Goal: Book appointment/travel/reservation

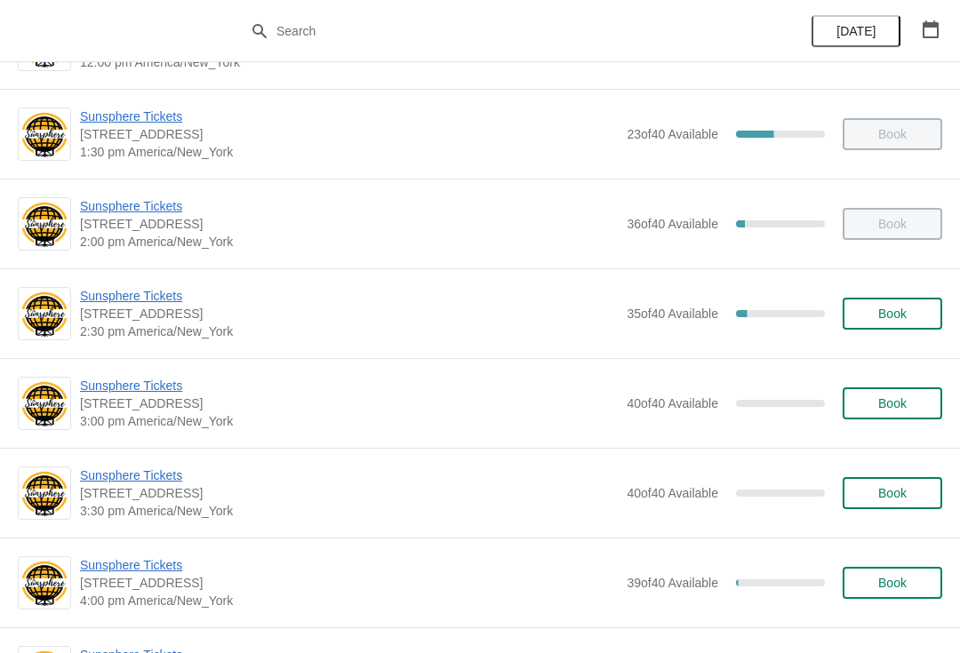
scroll to position [554, 0]
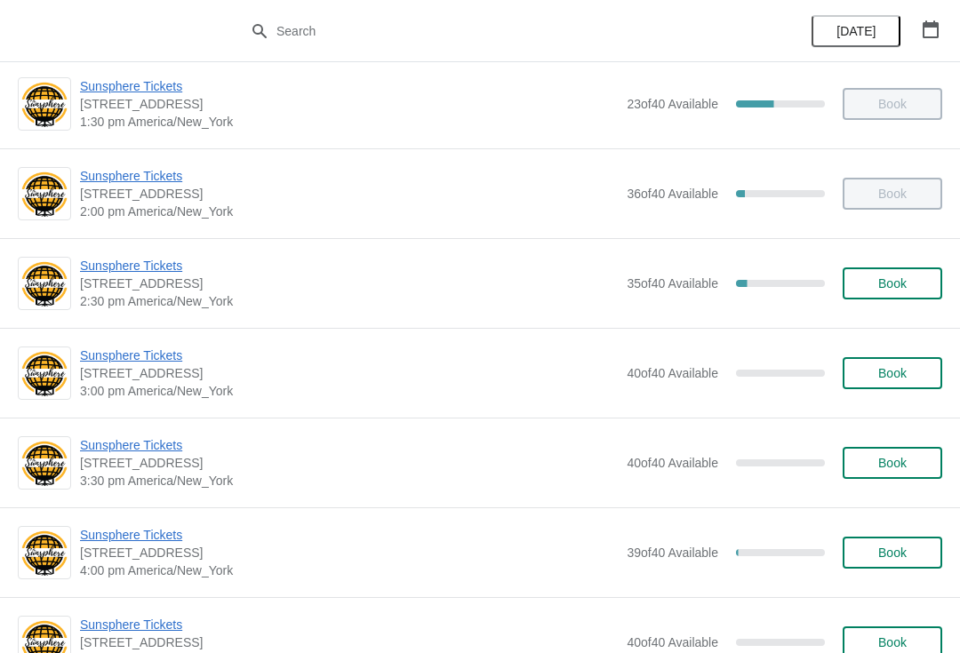
click at [911, 288] on span "Book" at bounding box center [893, 283] width 68 height 14
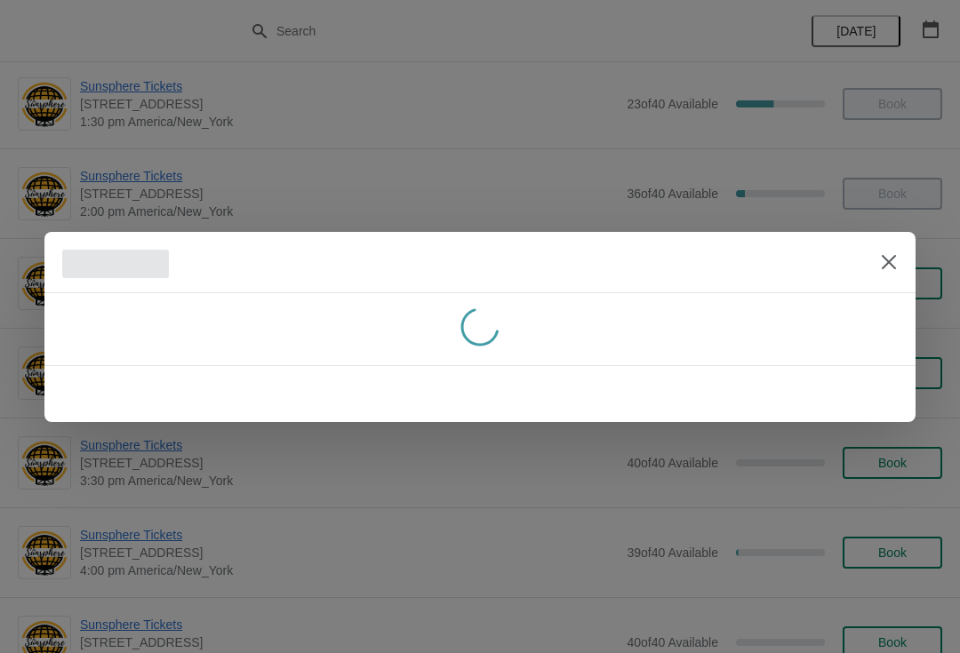
click at [880, 253] on icon "Close" at bounding box center [889, 262] width 18 height 18
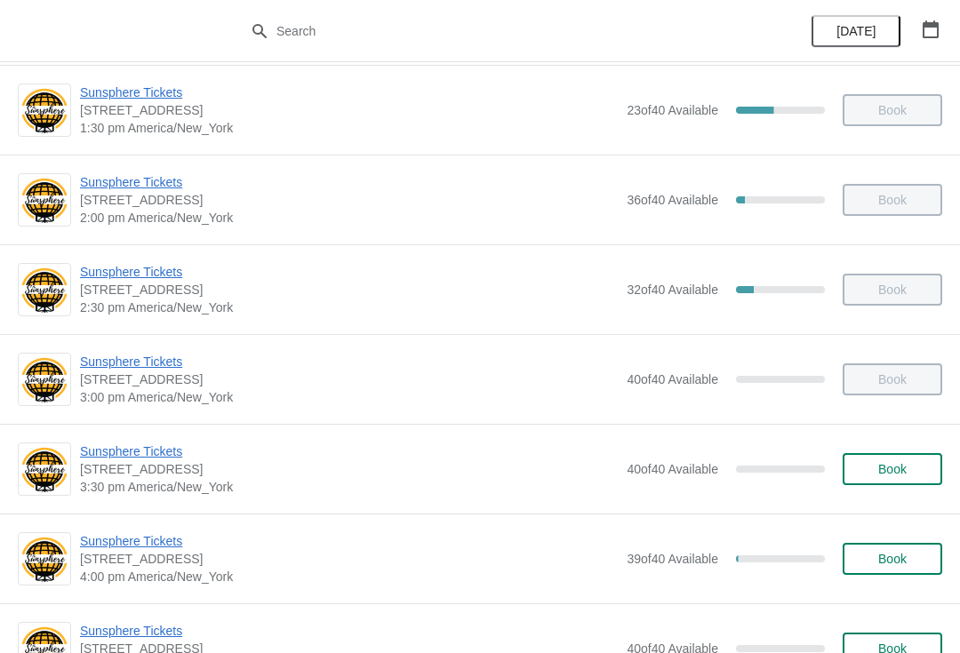
scroll to position [614, 0]
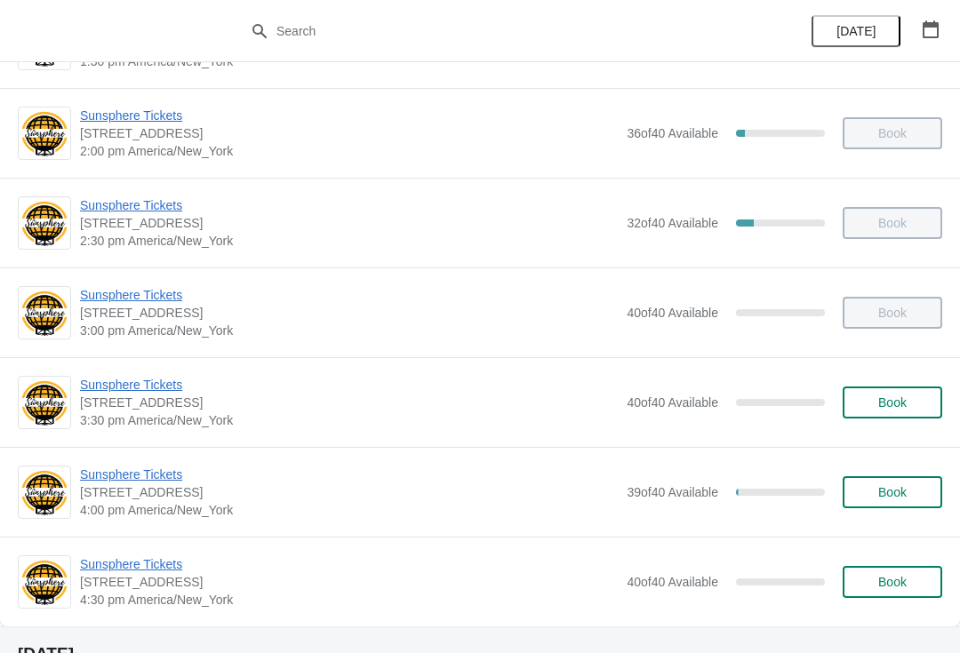
click at [893, 416] on button "Book" at bounding box center [893, 403] width 100 height 32
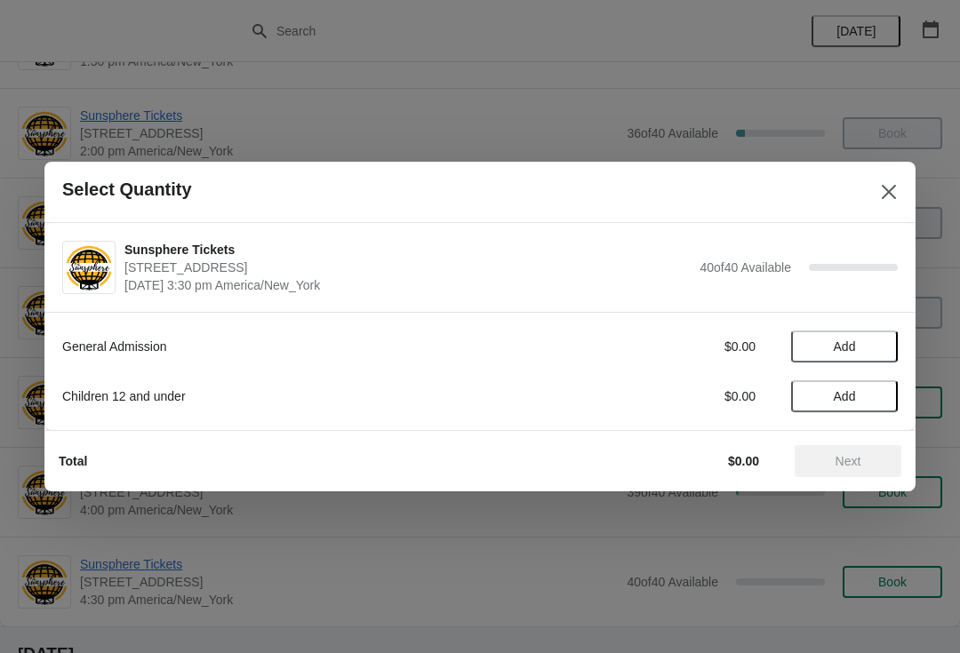
click at [857, 352] on span "Add" at bounding box center [844, 347] width 75 height 14
click at [860, 446] on button "Next" at bounding box center [848, 461] width 107 height 32
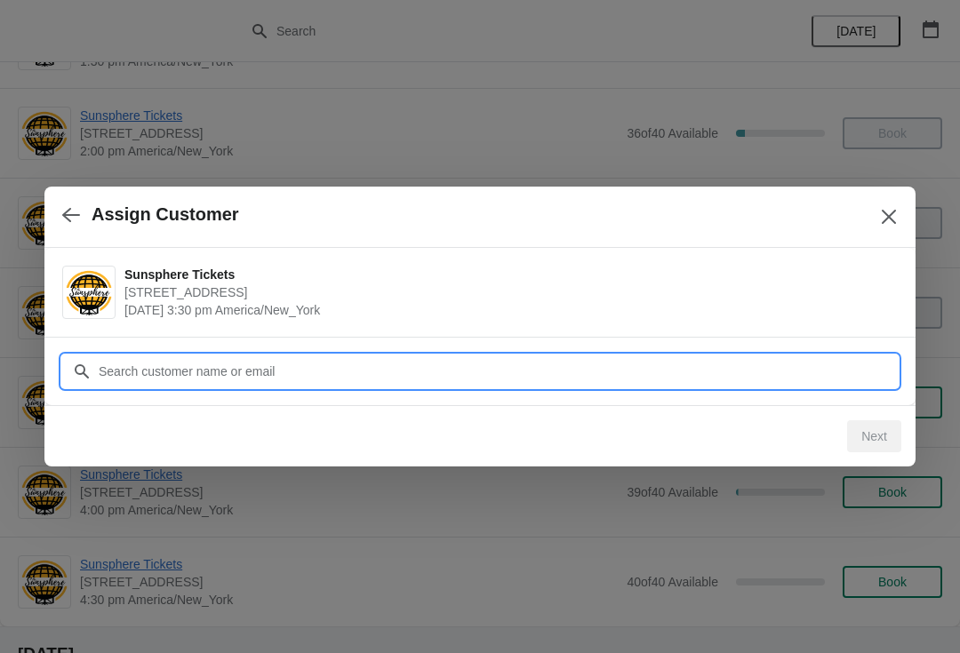
click at [784, 373] on input "Customer" at bounding box center [498, 372] width 800 height 32
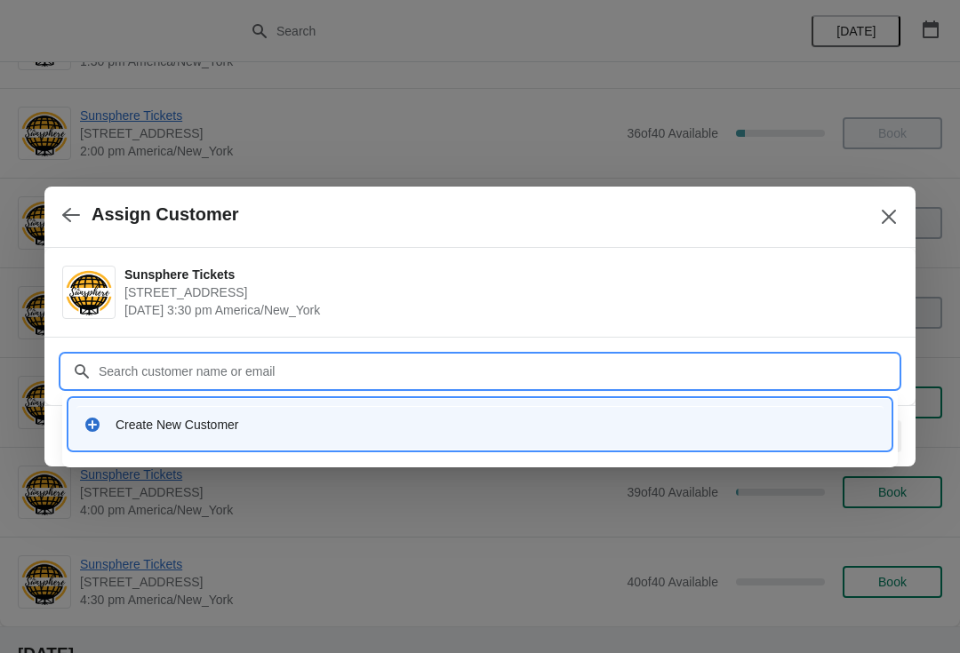
click at [283, 423] on div "Create New Customer" at bounding box center [496, 425] width 761 height 18
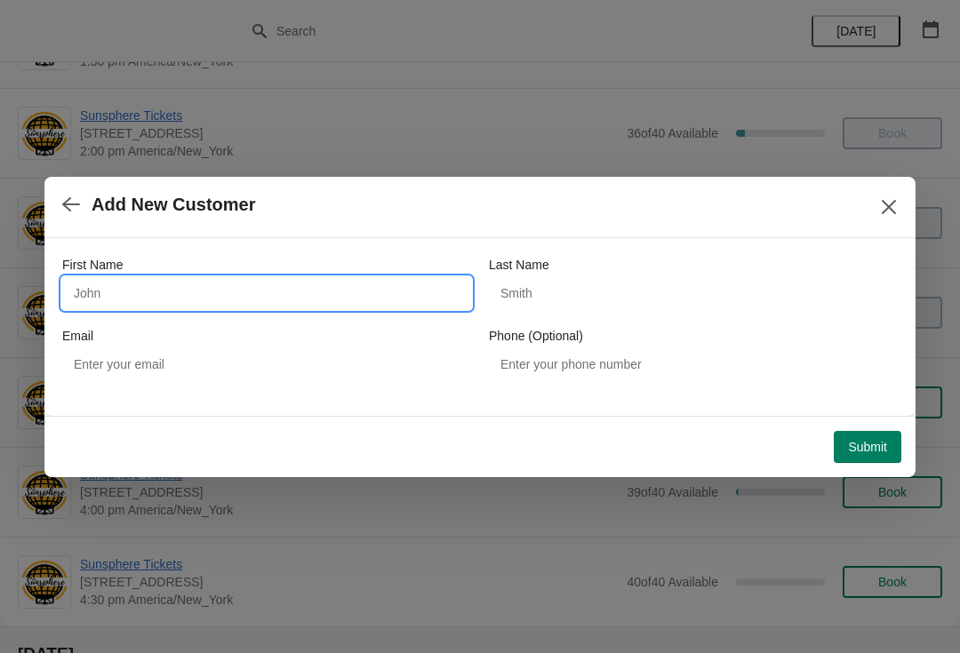
click at [257, 296] on input "First Name" at bounding box center [266, 293] width 409 height 32
type input "W"
click at [854, 434] on button "Submit" at bounding box center [868, 447] width 68 height 32
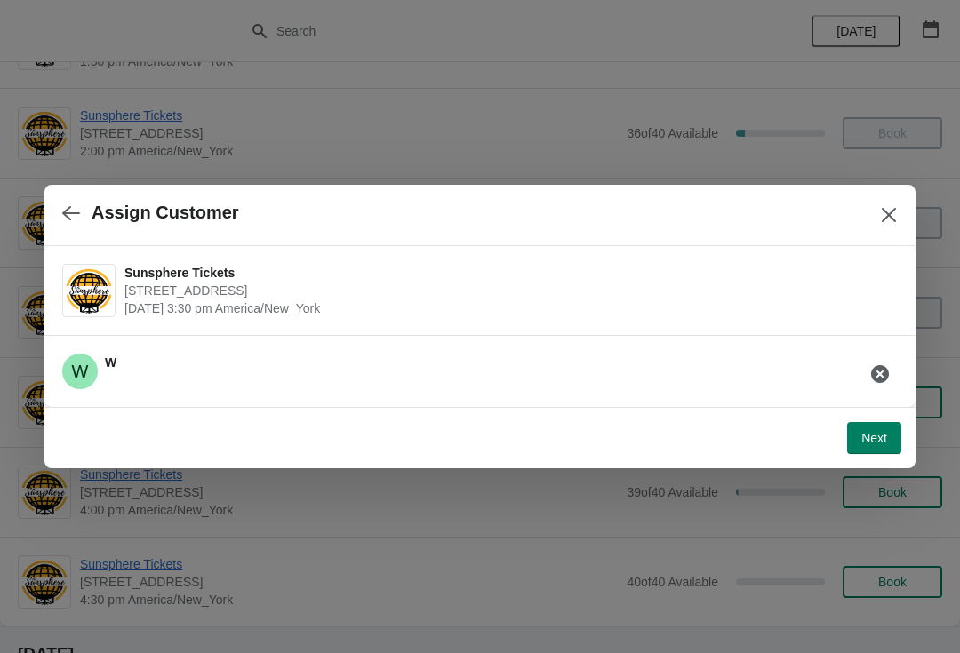
click at [885, 436] on span "Next" at bounding box center [874, 438] width 26 height 14
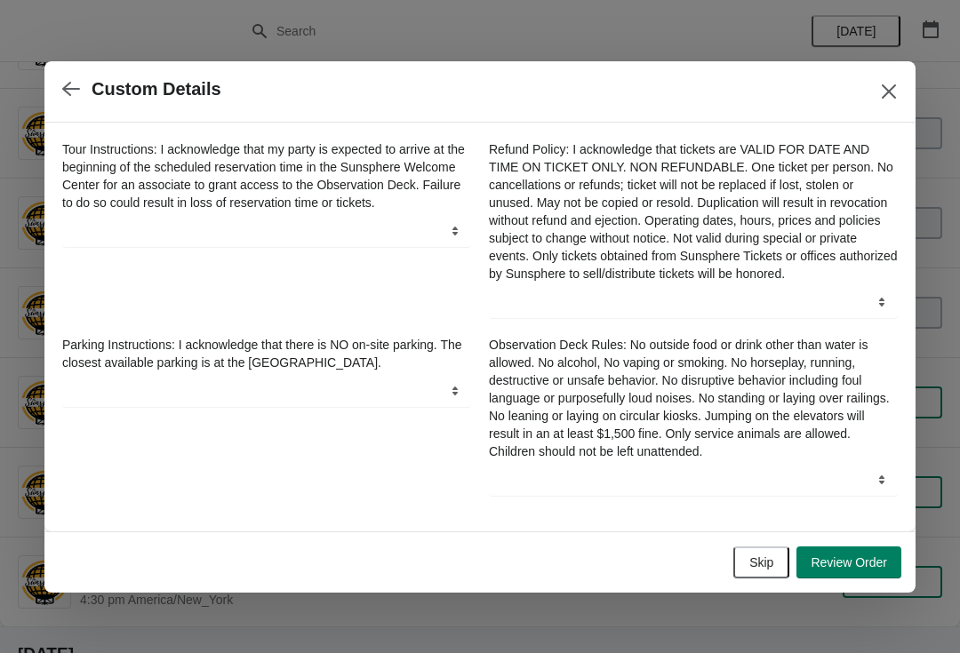
click at [764, 570] on span "Skip" at bounding box center [761, 563] width 24 height 14
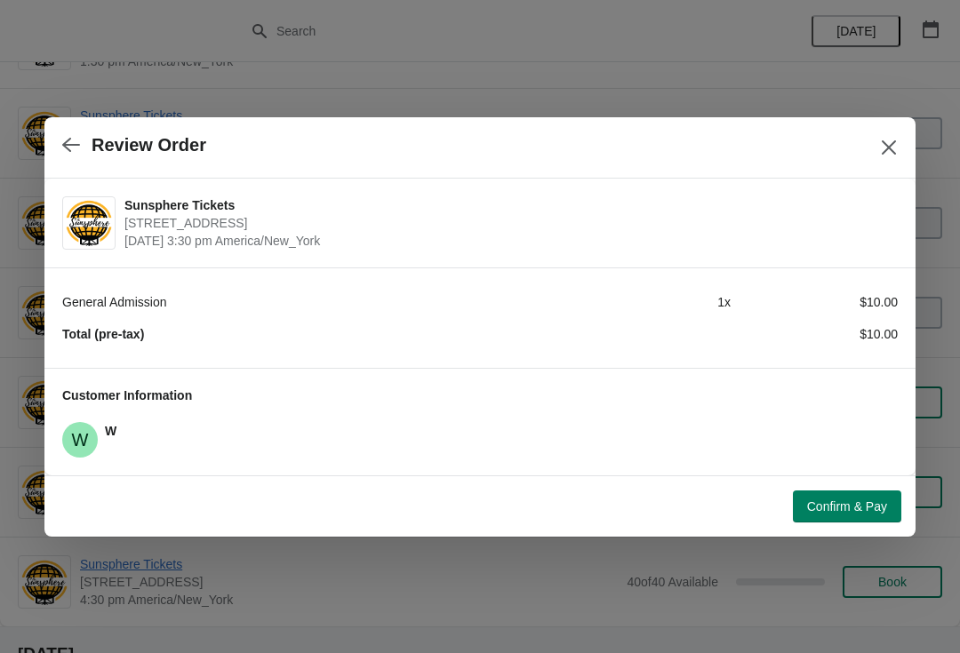
click at [830, 505] on span "Confirm & Pay" at bounding box center [847, 507] width 80 height 14
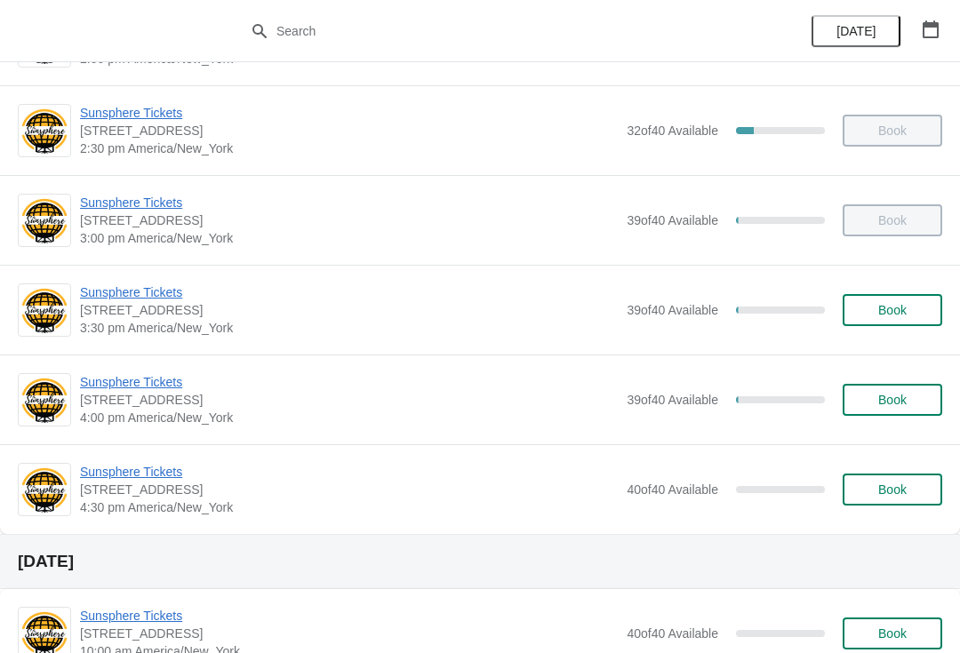
scroll to position [773, 0]
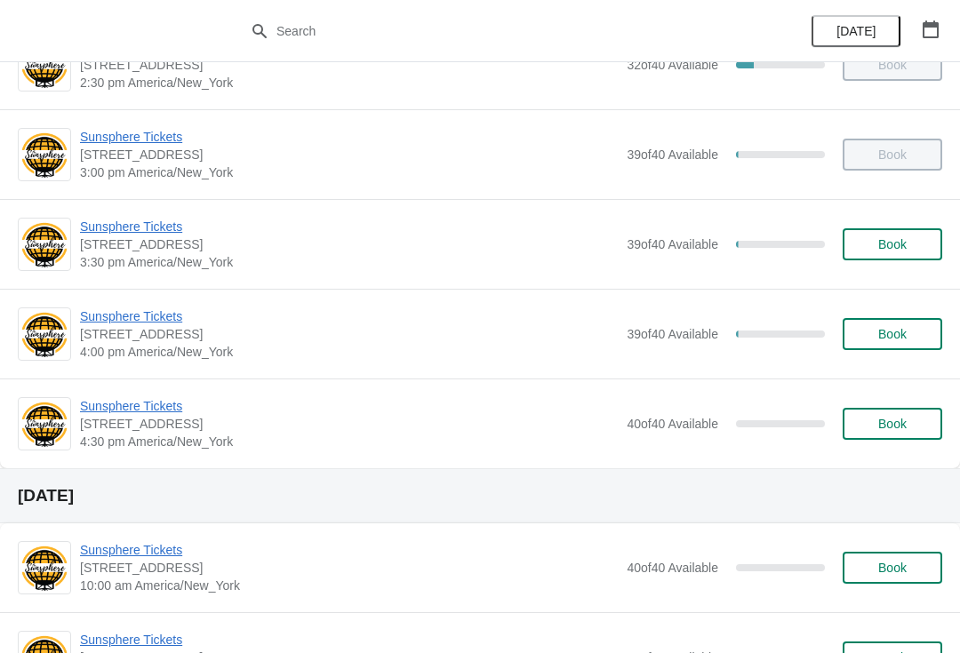
click at [907, 253] on button "Book" at bounding box center [893, 244] width 100 height 32
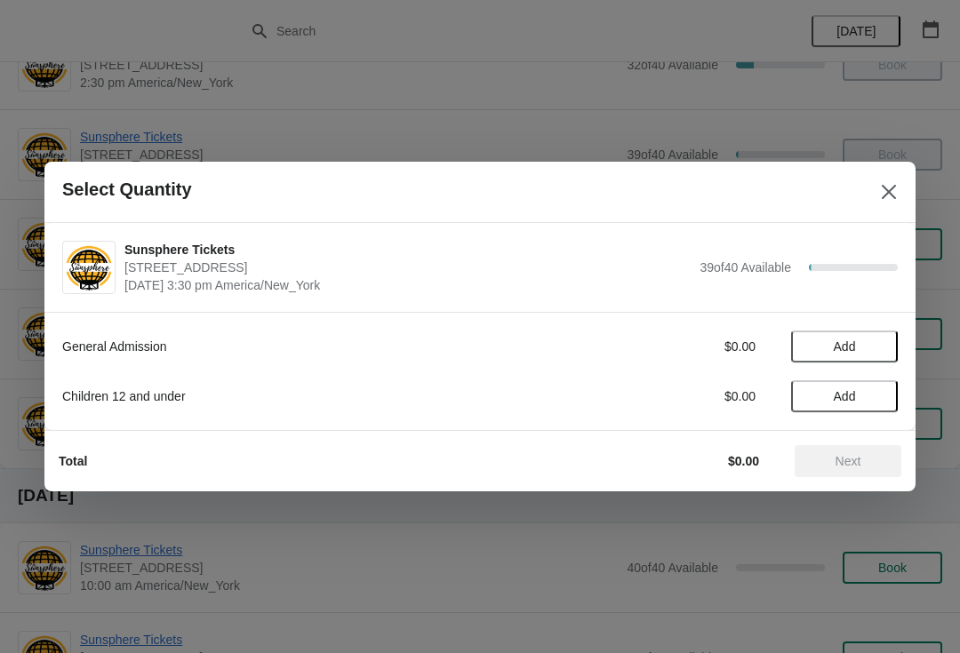
click at [875, 335] on button "Add" at bounding box center [844, 347] width 107 height 32
click at [884, 342] on icon at bounding box center [875, 347] width 19 height 19
click at [852, 449] on button "Next" at bounding box center [848, 461] width 107 height 32
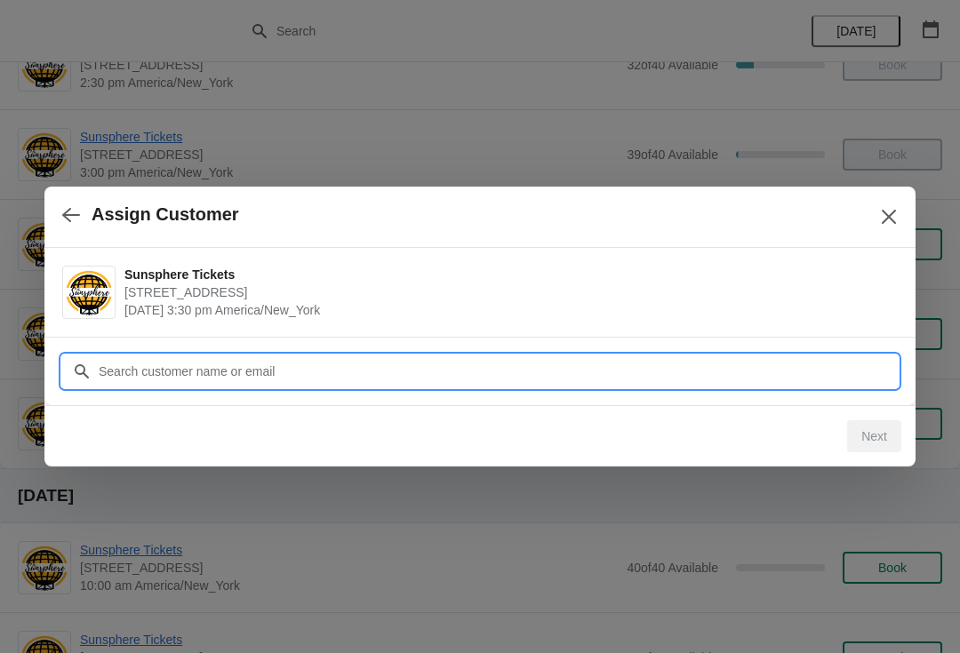
click at [772, 374] on input "Customer" at bounding box center [498, 372] width 800 height 32
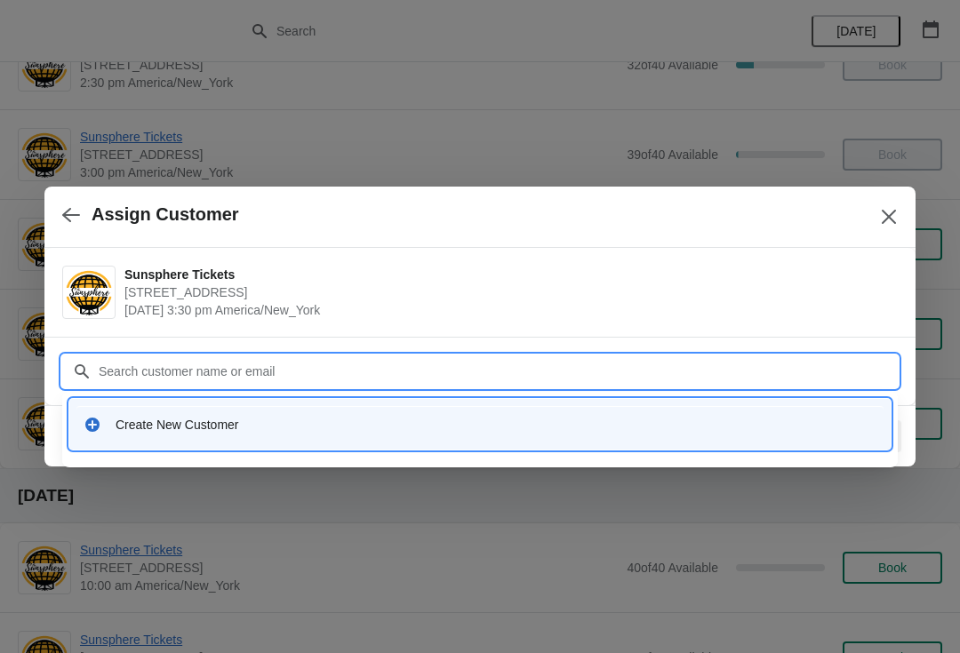
click at [261, 425] on div "Create New Customer" at bounding box center [496, 425] width 761 height 18
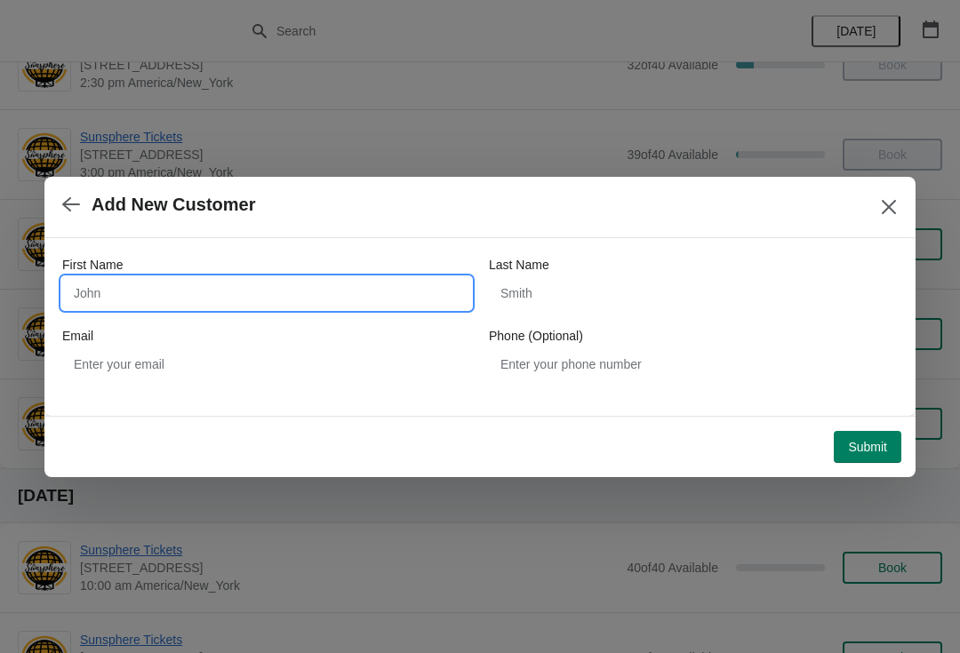
click at [168, 292] on input "First Name" at bounding box center [266, 293] width 409 height 32
type input "W"
click at [860, 431] on button "Submit" at bounding box center [868, 447] width 68 height 32
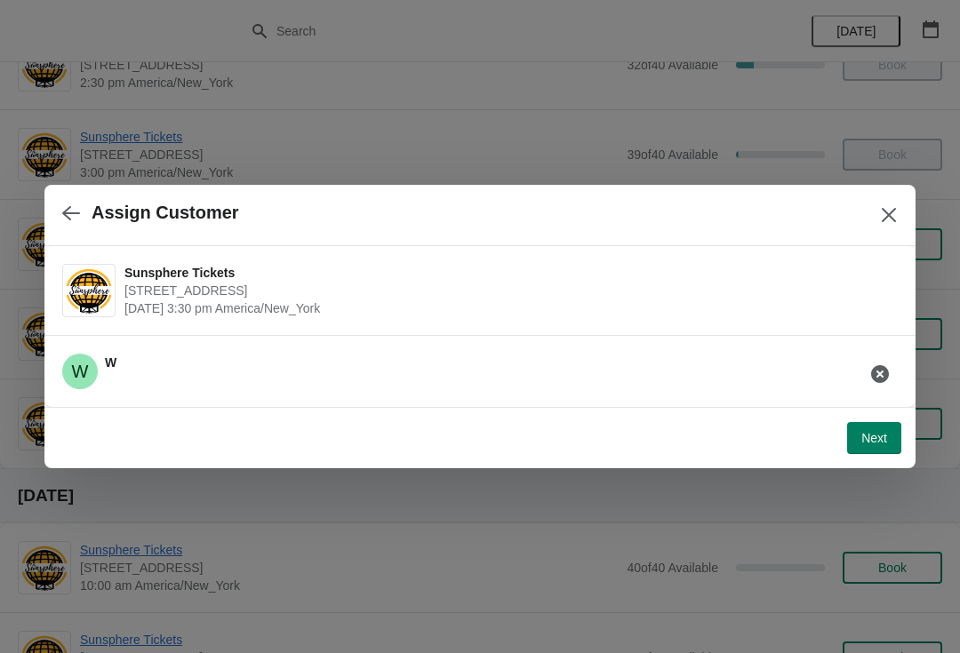
click at [878, 447] on button "Next" at bounding box center [874, 438] width 54 height 32
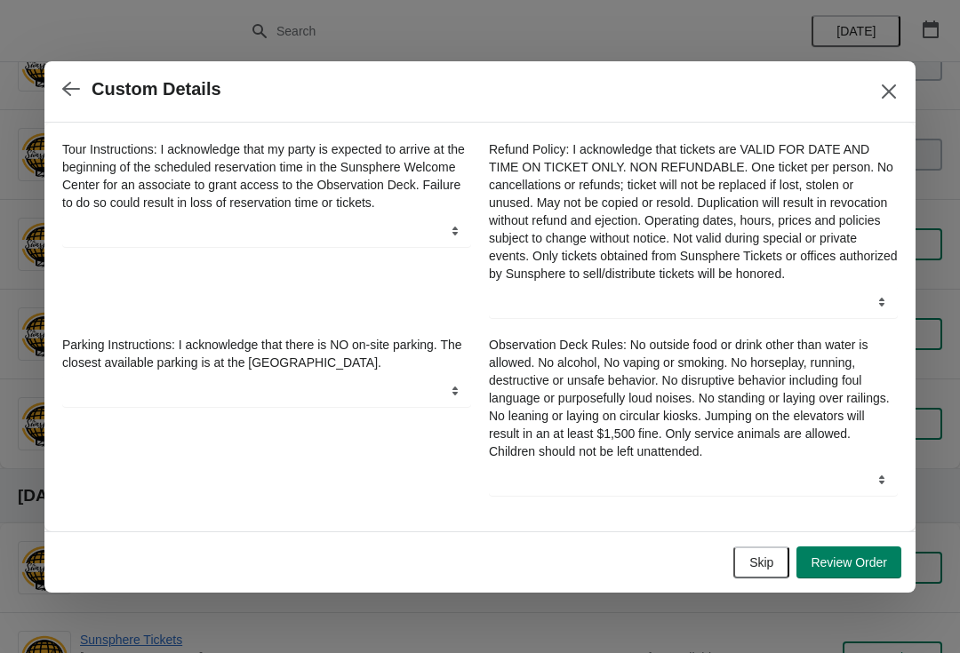
click at [762, 569] on span "Skip" at bounding box center [761, 563] width 24 height 14
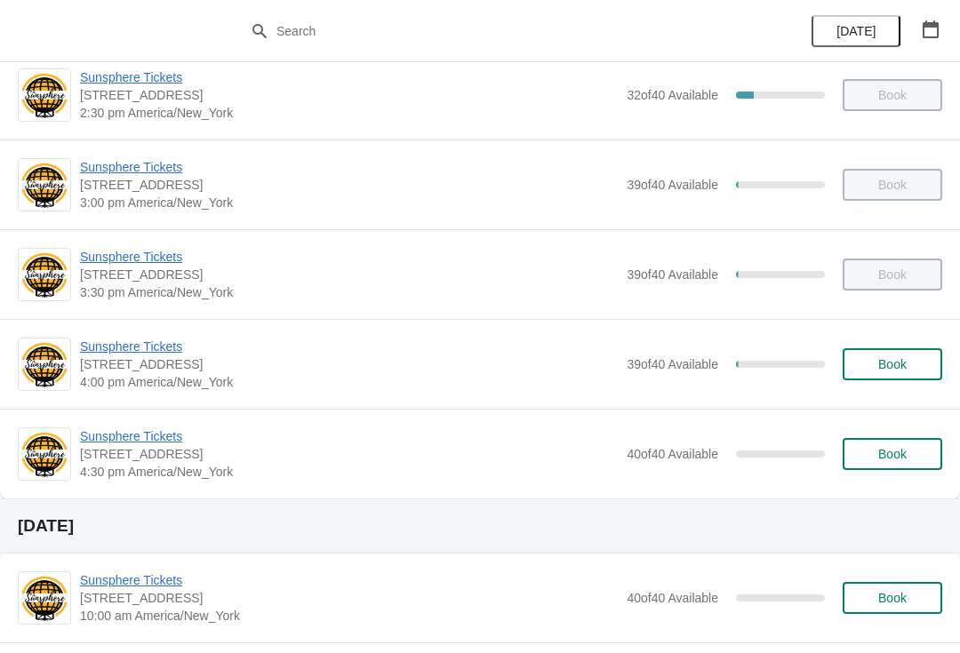
scroll to position [752, 0]
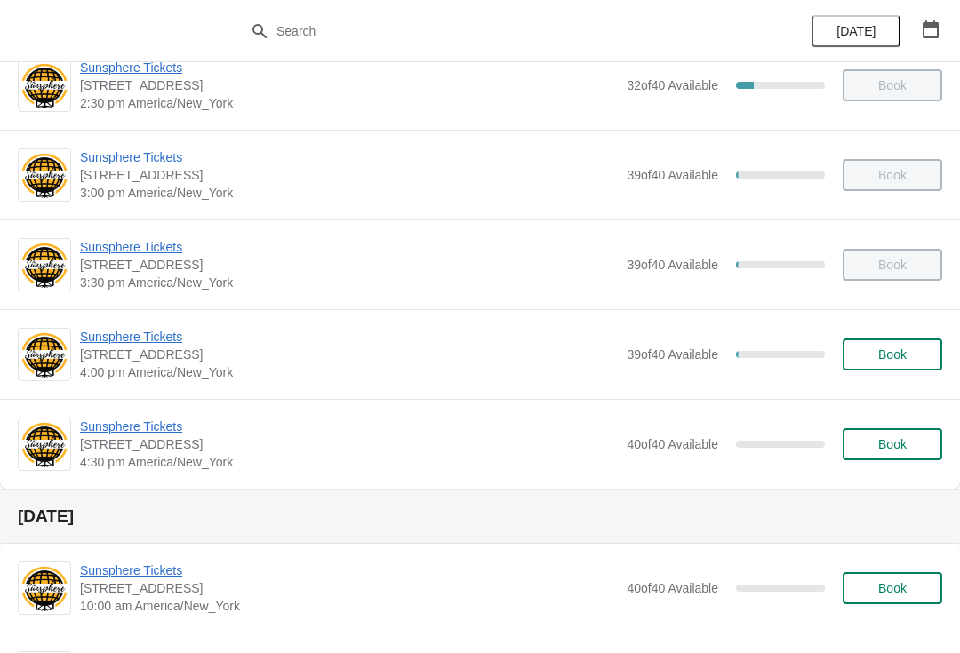
click at [896, 349] on span "Book" at bounding box center [892, 355] width 28 height 14
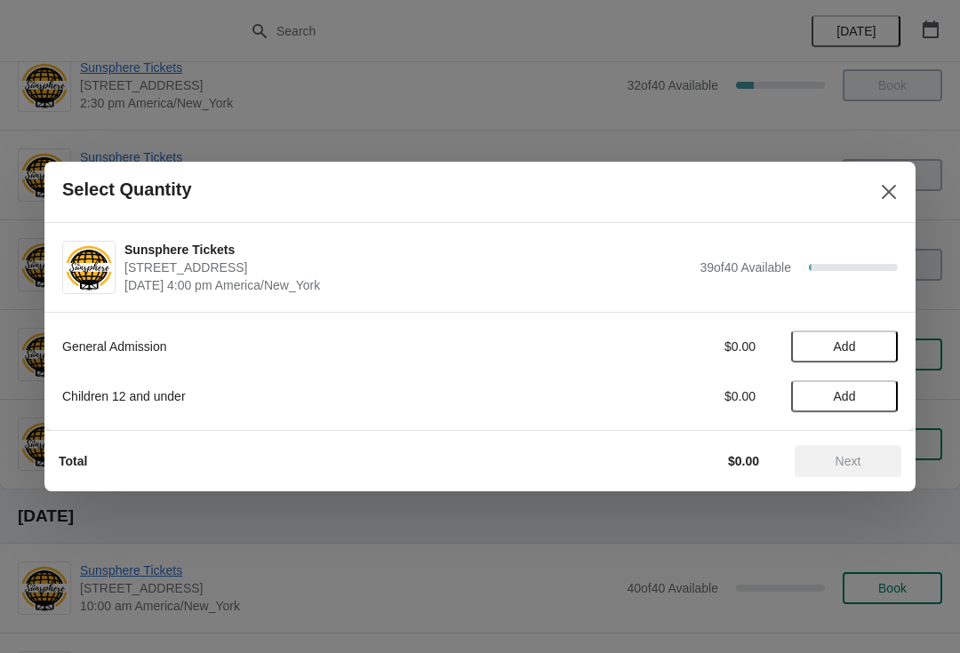
click at [863, 349] on span "Add" at bounding box center [844, 347] width 75 height 14
click at [878, 350] on icon at bounding box center [875, 347] width 19 height 19
click at [857, 461] on span "Next" at bounding box center [849, 461] width 26 height 14
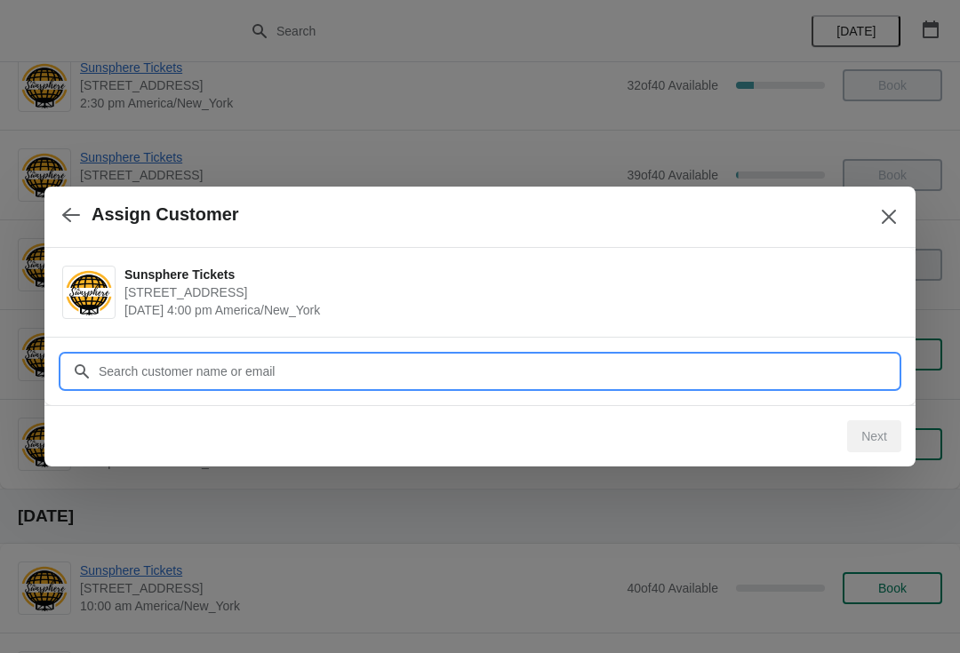
click at [789, 369] on input "Customer" at bounding box center [498, 372] width 800 height 32
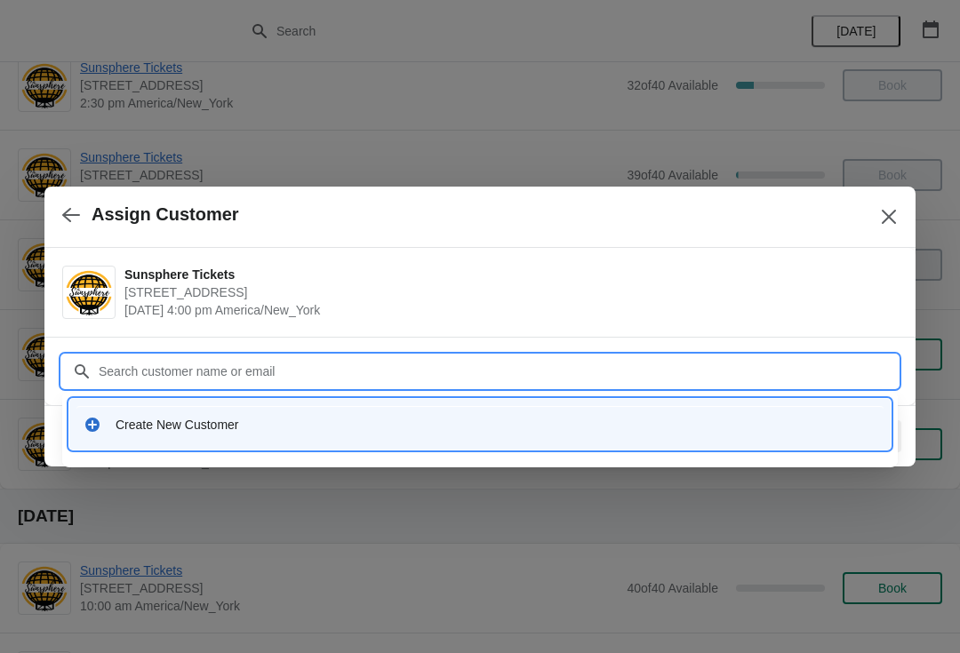
click at [315, 421] on div "Create New Customer" at bounding box center [496, 425] width 761 height 18
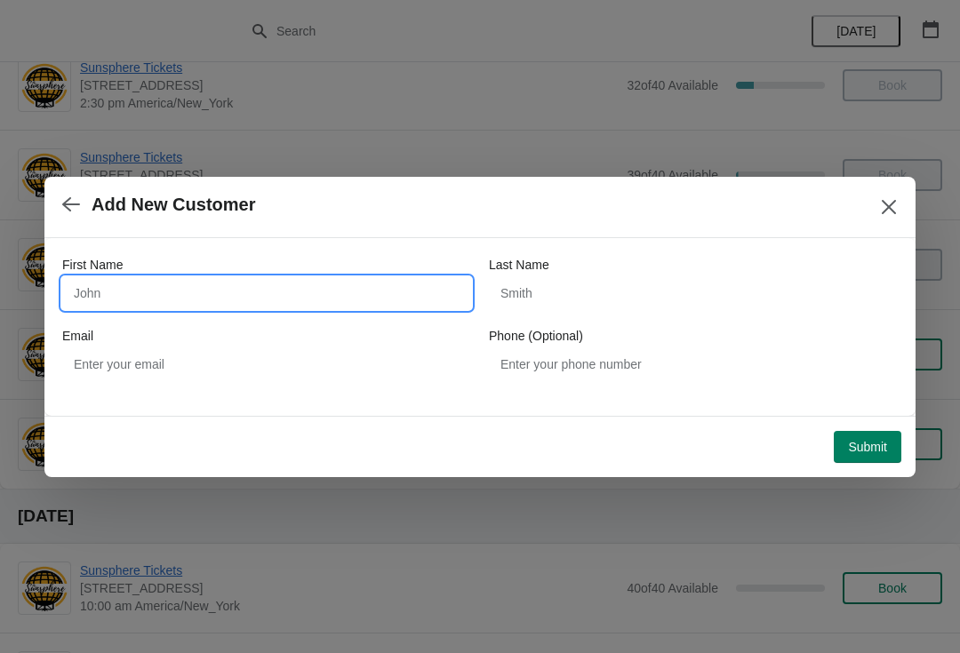
click at [203, 307] on input "First Name" at bounding box center [266, 293] width 409 height 32
type input "W"
click at [863, 426] on div "Submit" at bounding box center [477, 443] width 850 height 39
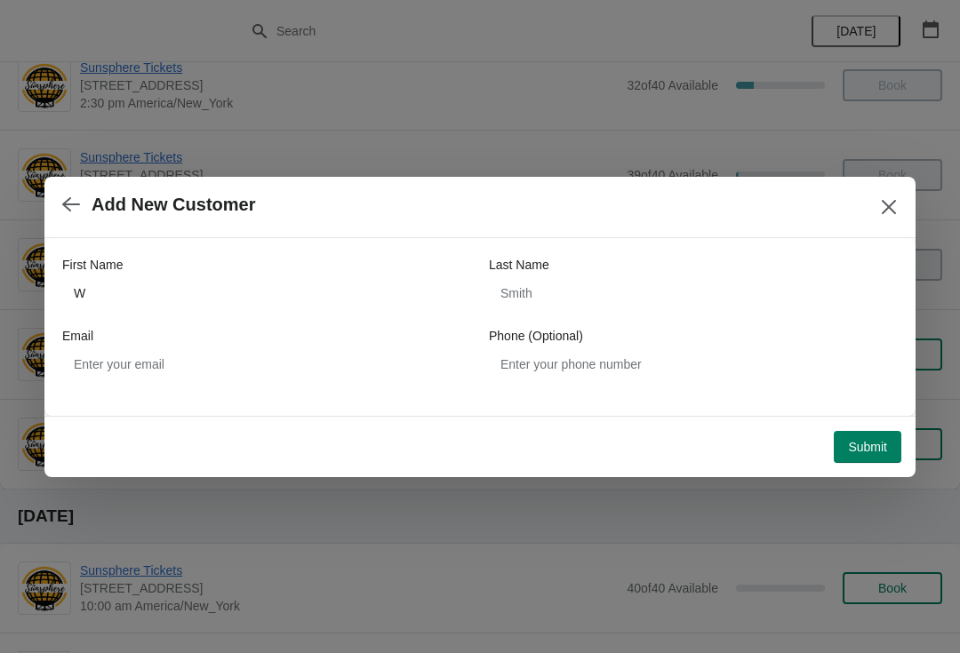
click at [871, 436] on button "Submit" at bounding box center [868, 447] width 68 height 32
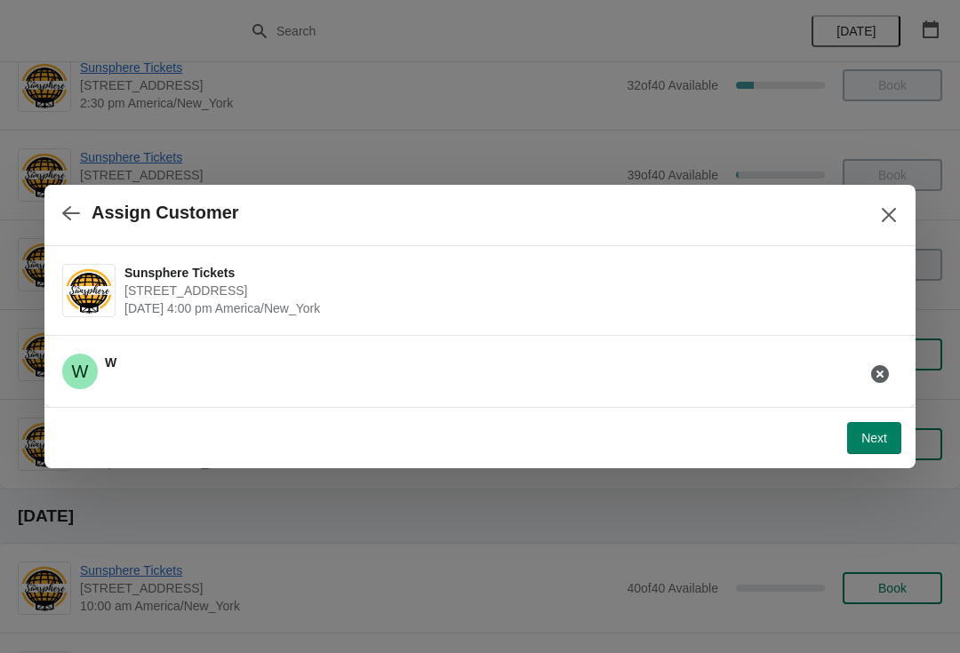
click at [878, 437] on span "Next" at bounding box center [874, 438] width 26 height 14
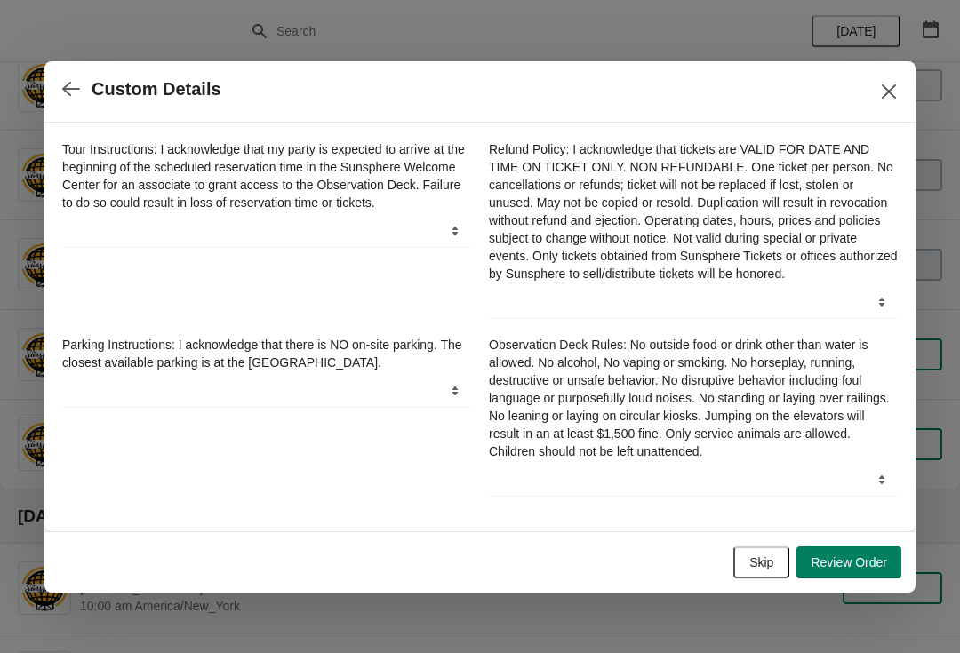
click at [770, 557] on button "Skip" at bounding box center [761, 563] width 56 height 32
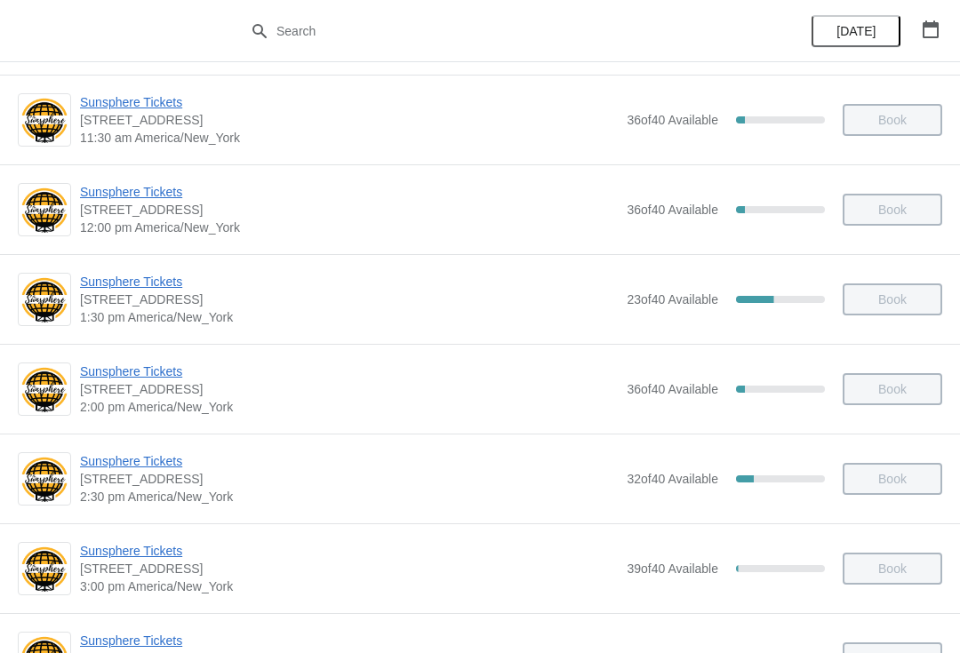
scroll to position [421, 0]
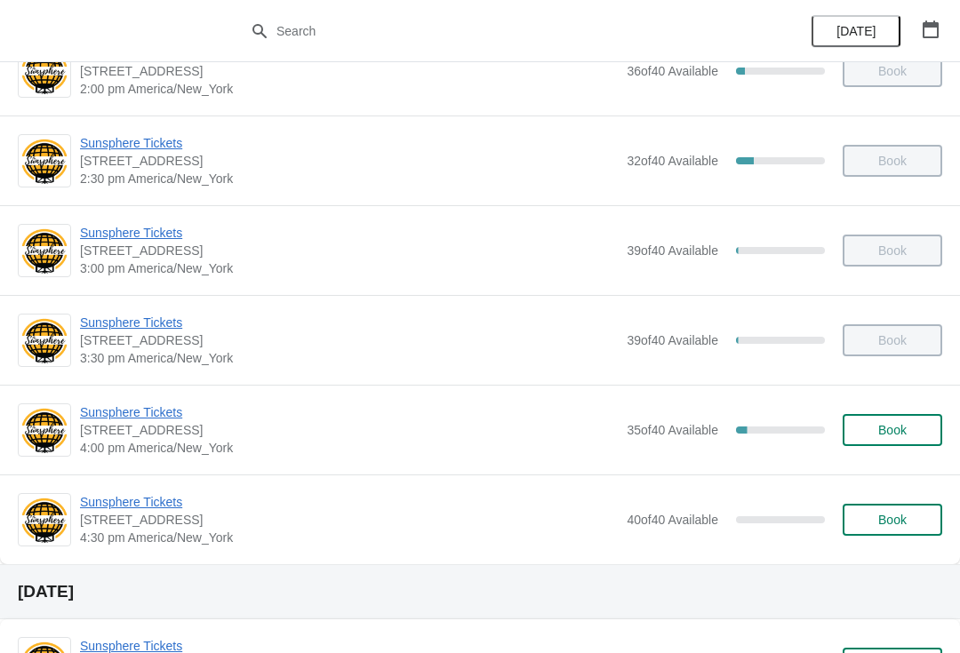
scroll to position [741, 0]
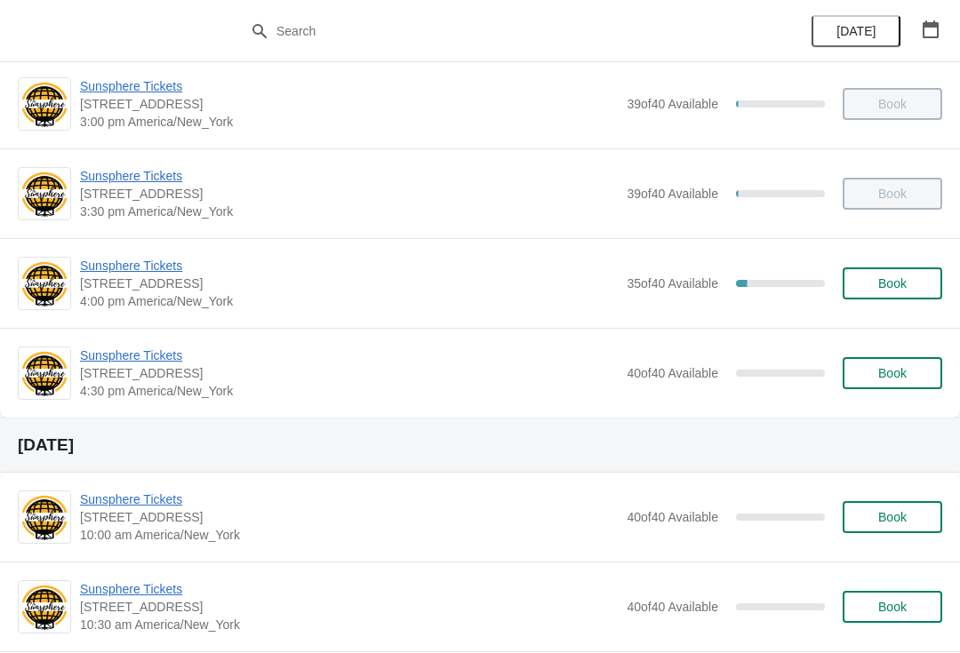
scroll to position [858, 0]
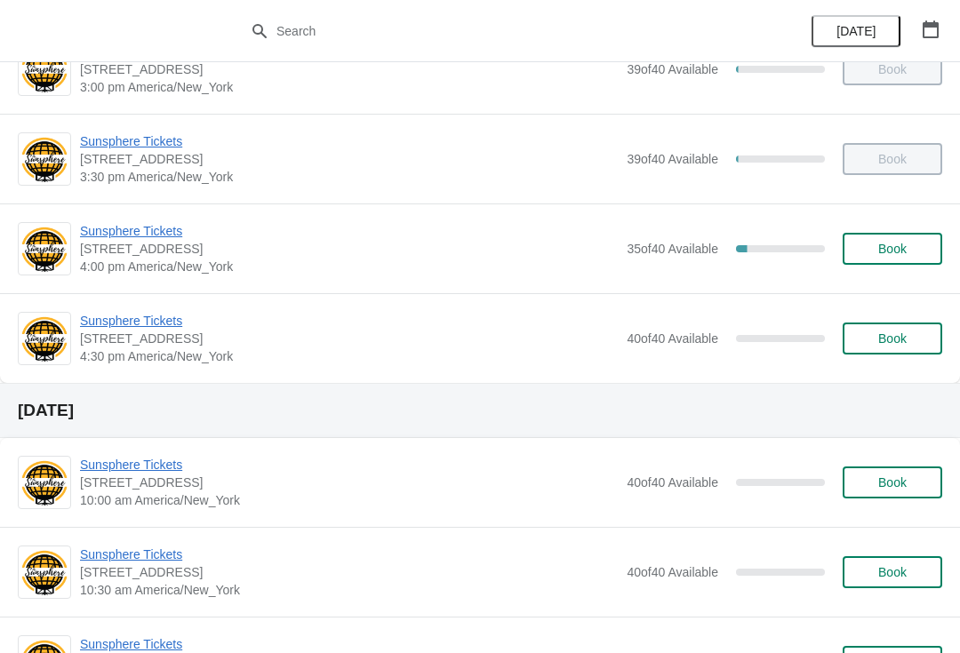
click at [887, 240] on button "Book" at bounding box center [893, 249] width 100 height 32
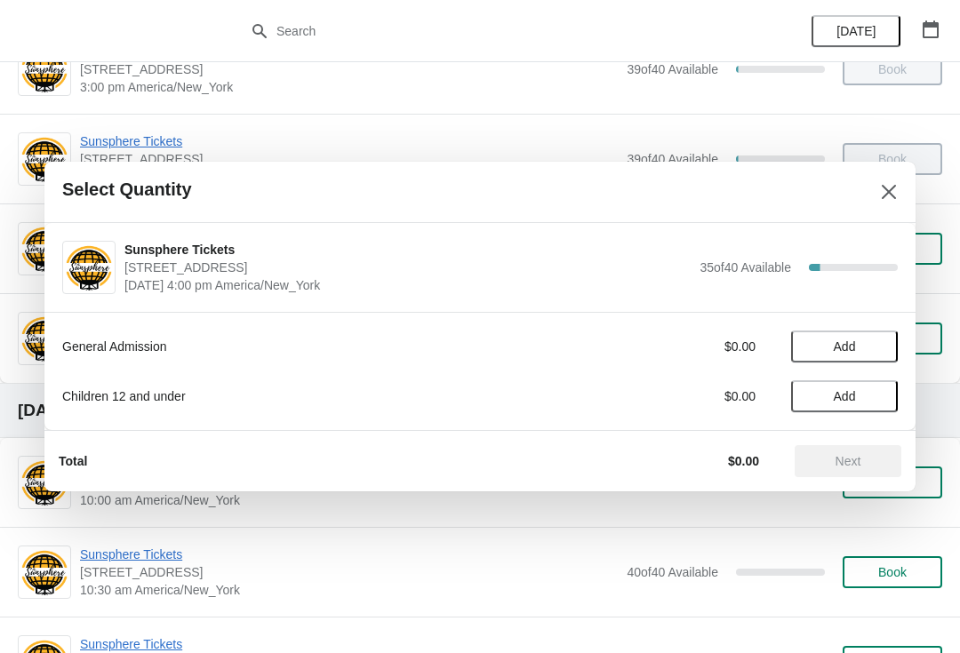
click at [884, 354] on button "Add" at bounding box center [844, 347] width 107 height 32
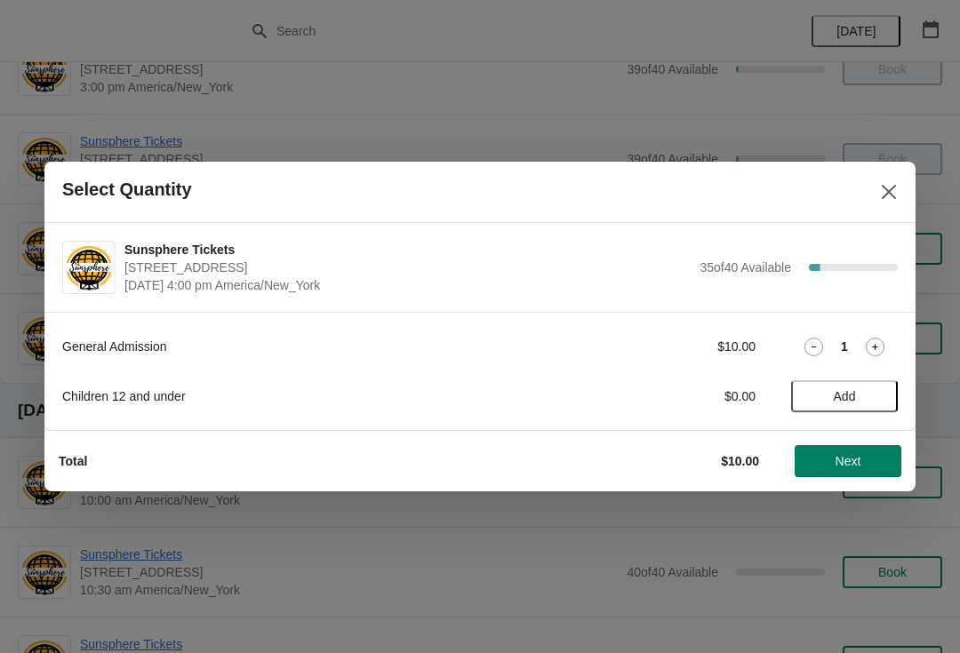
click at [878, 349] on icon at bounding box center [875, 347] width 19 height 19
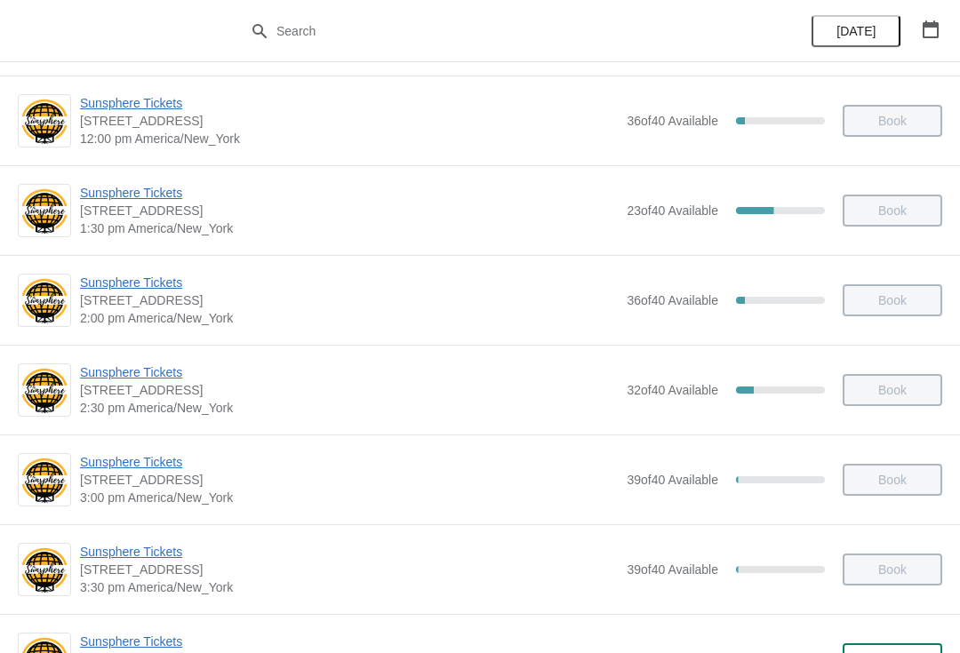
scroll to position [600, 0]
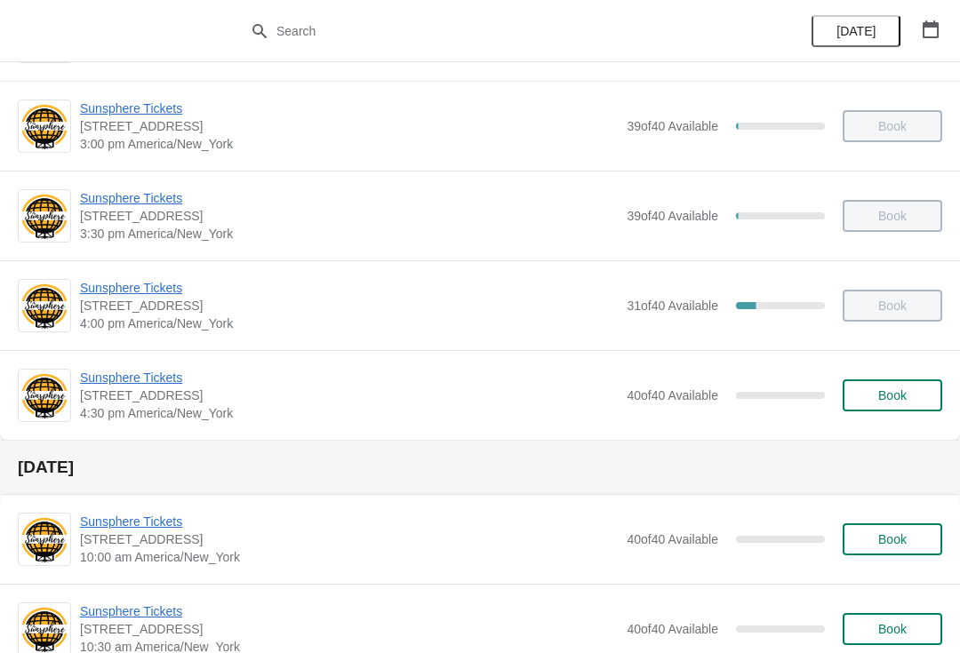
scroll to position [800, 0]
click at [906, 386] on button "Book" at bounding box center [893, 397] width 100 height 32
